Goal: Find specific page/section: Find specific page/section

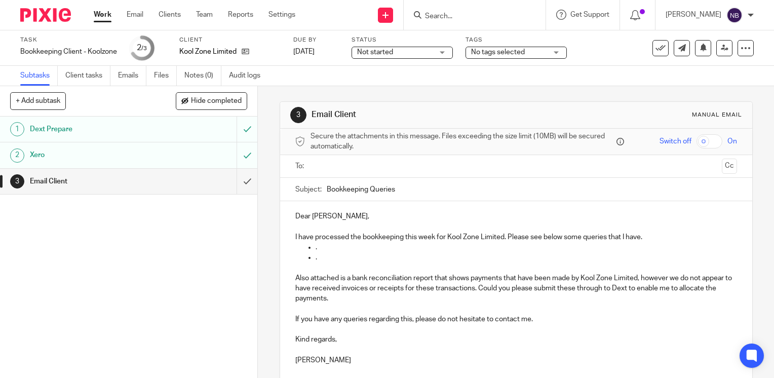
click at [474, 17] on input "Search" at bounding box center [469, 16] width 91 height 9
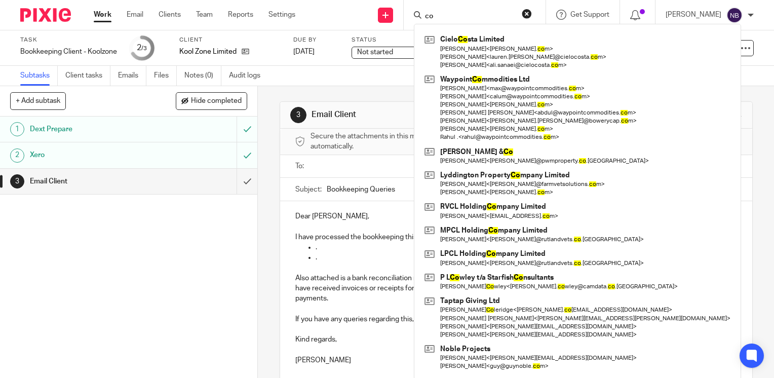
type input "c"
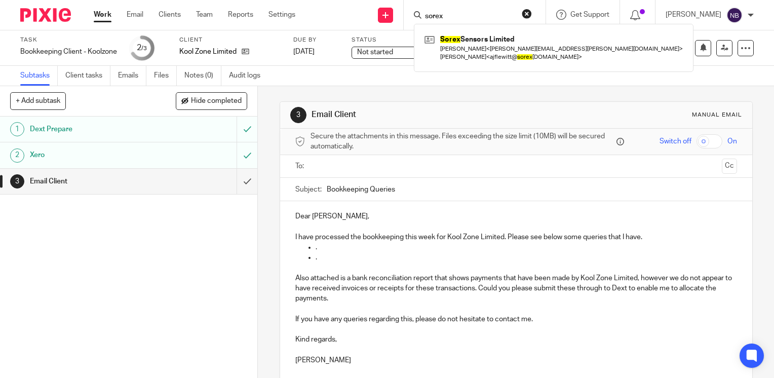
type input "sorex"
click button "submit" at bounding box center [0, 0] width 0 height 0
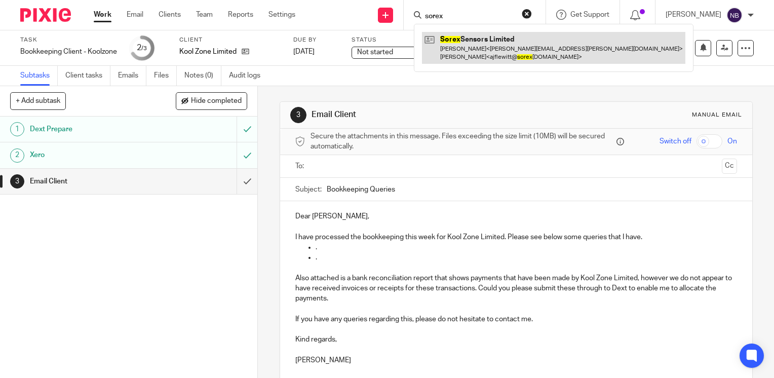
click at [523, 42] on link at bounding box center [554, 47] width 264 height 31
